Goal: Task Accomplishment & Management: Manage account settings

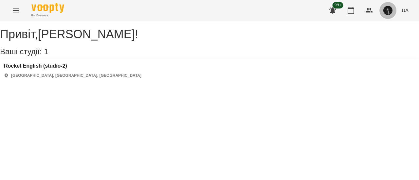
click at [391, 15] on button "button" at bounding box center [388, 10] width 17 height 17
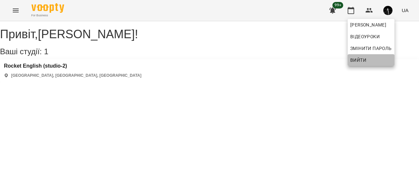
click at [357, 58] on span "Вийти" at bounding box center [358, 60] width 16 height 8
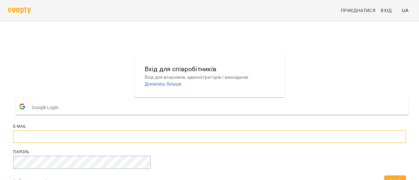
click at [164, 143] on input "email" at bounding box center [209, 137] width 393 height 12
type input "*"
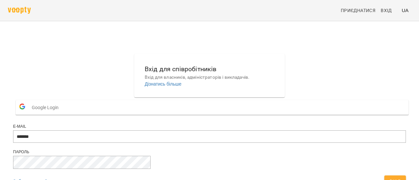
click at [360, 51] on div "Вхід для співробітників Вхід для власників, адміністраторів і викладачів. Дізна…" at bounding box center [209, 122] width 398 height 142
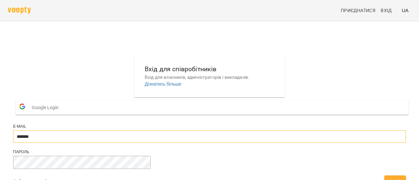
click at [167, 131] on input "*******" at bounding box center [209, 137] width 393 height 12
paste input "*"
type input "**********"
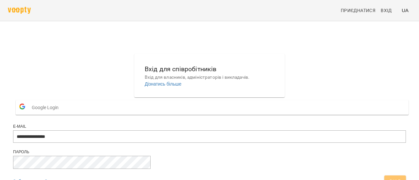
click at [390, 178] on span "Вхід" at bounding box center [395, 182] width 11 height 8
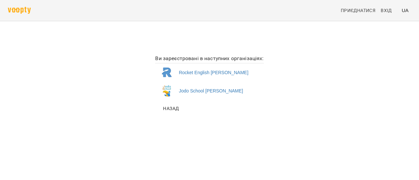
scroll to position [0, 0]
click at [204, 94] on li "Jodo School [PERSON_NAME]" at bounding box center [209, 91] width 108 height 18
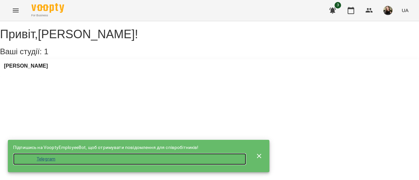
click at [50, 159] on li "Telegram" at bounding box center [129, 160] width 233 height 12
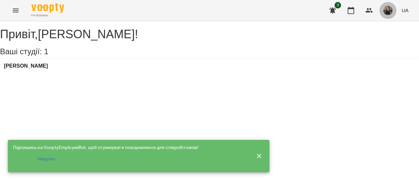
click at [388, 10] on img "button" at bounding box center [387, 10] width 9 height 9
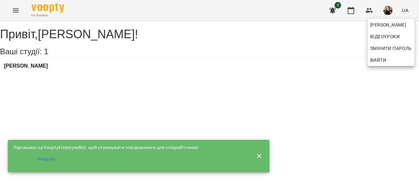
click at [99, 95] on div at bounding box center [209, 90] width 419 height 180
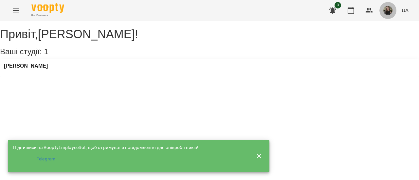
click at [386, 10] on img "button" at bounding box center [387, 10] width 9 height 9
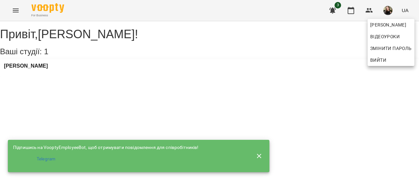
click at [350, 11] on div at bounding box center [209, 90] width 419 height 180
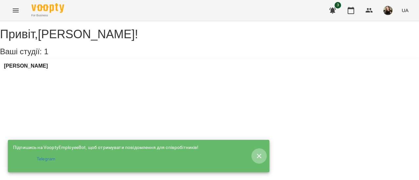
click at [258, 153] on icon "button" at bounding box center [259, 157] width 8 height 8
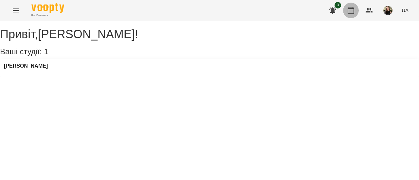
click at [352, 17] on button "button" at bounding box center [351, 11] width 16 height 16
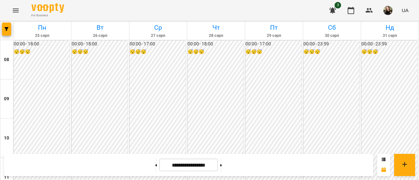
click at [183, 162] on input "**********" at bounding box center [188, 165] width 58 height 13
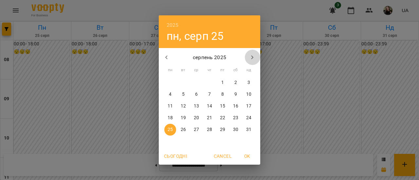
click at [256, 59] on button "button" at bounding box center [253, 58] width 16 height 16
click at [181, 108] on p "16" at bounding box center [183, 106] width 5 height 7
type input "**********"
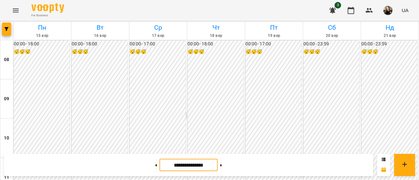
scroll to position [378, 0]
click at [14, 15] on button "Menu" at bounding box center [16, 11] width 16 height 16
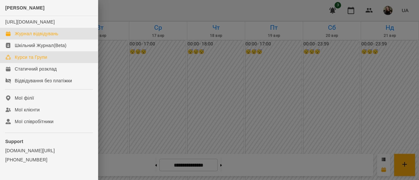
click at [38, 61] on div "Курси та Групи" at bounding box center [31, 57] width 32 height 7
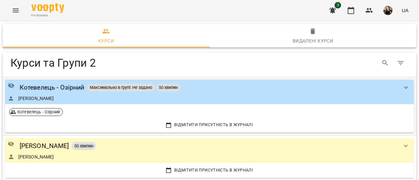
scroll to position [30, 0]
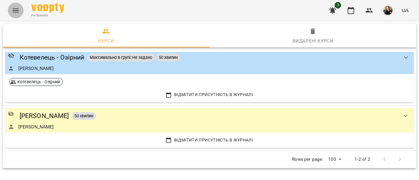
click at [18, 9] on icon "Menu" at bounding box center [16, 11] width 8 height 8
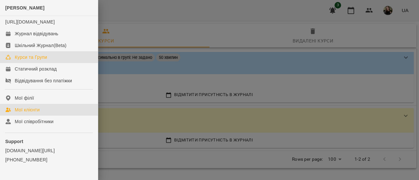
click at [54, 115] on link "Мої клієнти" at bounding box center [49, 110] width 98 height 12
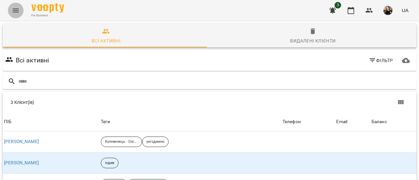
click at [17, 8] on icon "Menu" at bounding box center [16, 11] width 8 height 8
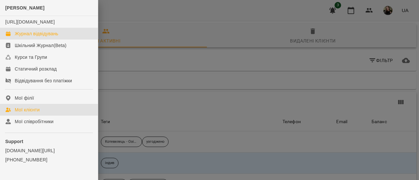
click at [28, 37] on div "Журнал відвідувань" at bounding box center [37, 33] width 44 height 7
